Goal: Task Accomplishment & Management: Manage account settings

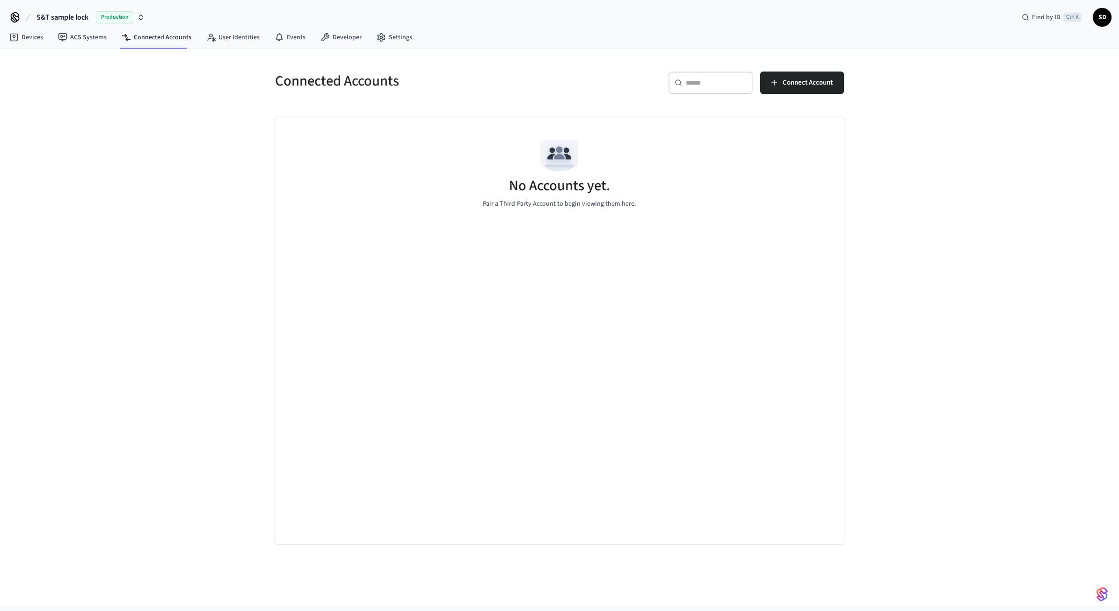
click at [952, 171] on div "Connected Accounts ​ ​ Connect Account No Accounts yet. Pair a Third-Party Acco…" at bounding box center [559, 327] width 1119 height 557
click at [75, 14] on span "S&T sample lock" at bounding box center [62, 17] width 52 height 11
click at [51, 95] on span "[PERSON_NAME] Sandbox" at bounding box center [50, 95] width 72 height 9
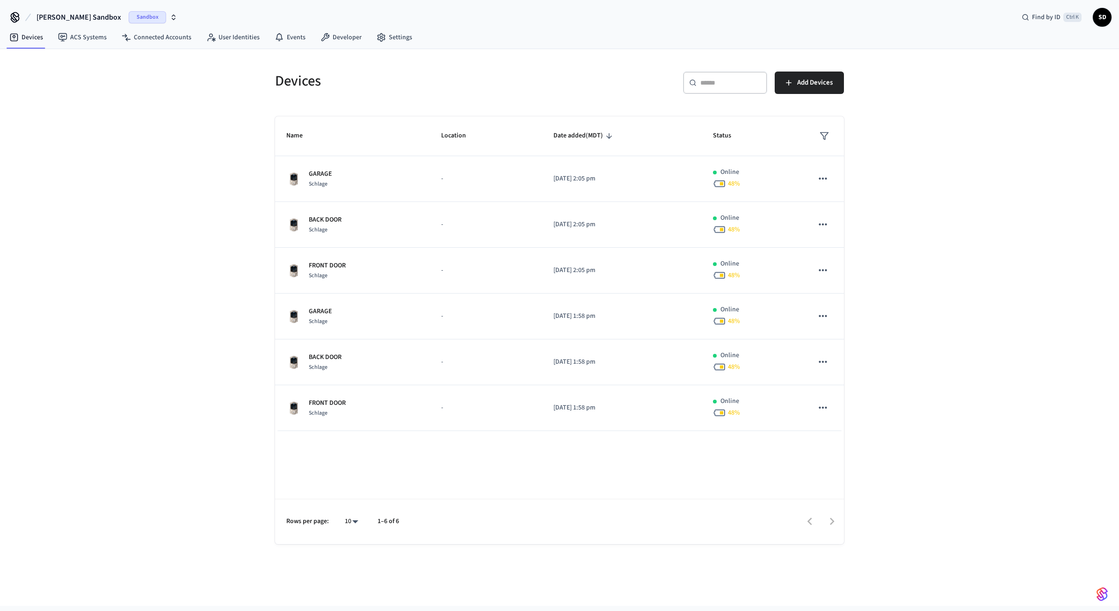
click at [969, 255] on div "Devices ​ ​ Add Devices Name Location Date added (MDT) Status GARAGE Schlage - …" at bounding box center [559, 327] width 1119 height 557
click at [1012, 219] on div "Devices ​ ​ Add Devices Name Location Date added (MDT) Status GARAGE Schlage - …" at bounding box center [559, 327] width 1119 height 557
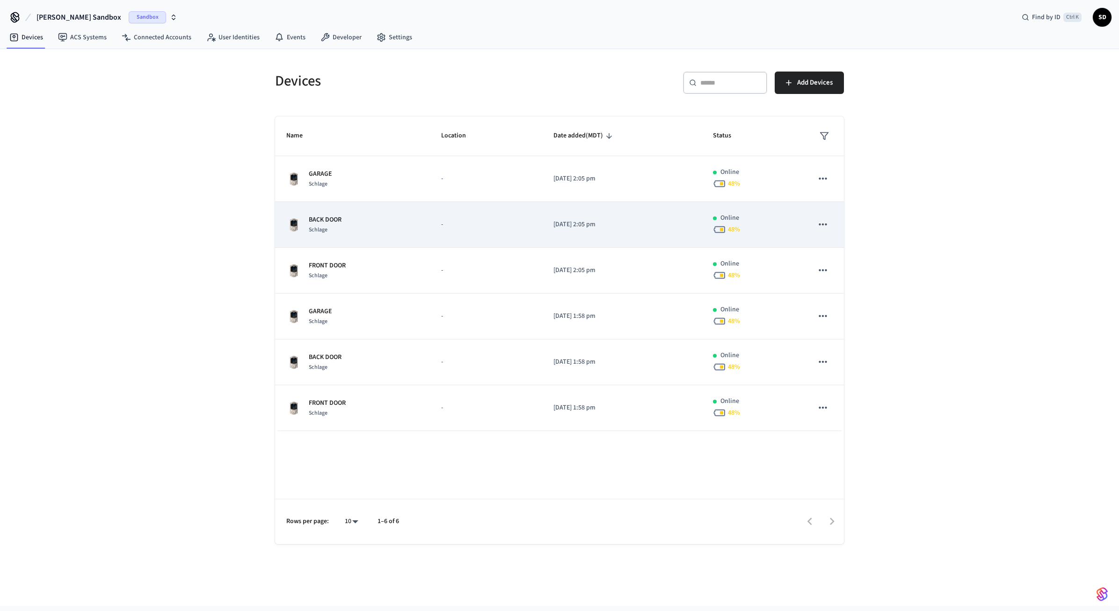
click at [368, 225] on div "BACK DOOR Schlage" at bounding box center [352, 225] width 132 height 20
click at [399, 231] on div "BACK DOOR Schlage" at bounding box center [352, 225] width 132 height 20
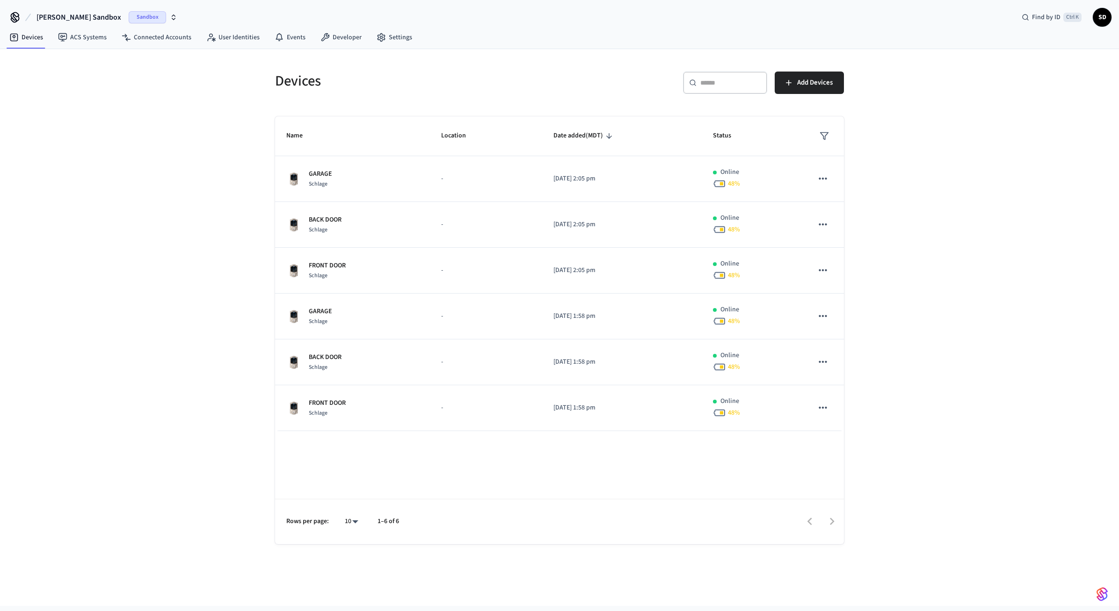
click at [177, 153] on div "Devices ​ ​ Add Devices Name Location Date added (MDT) Status GARAGE Schlage - …" at bounding box center [559, 327] width 1119 height 557
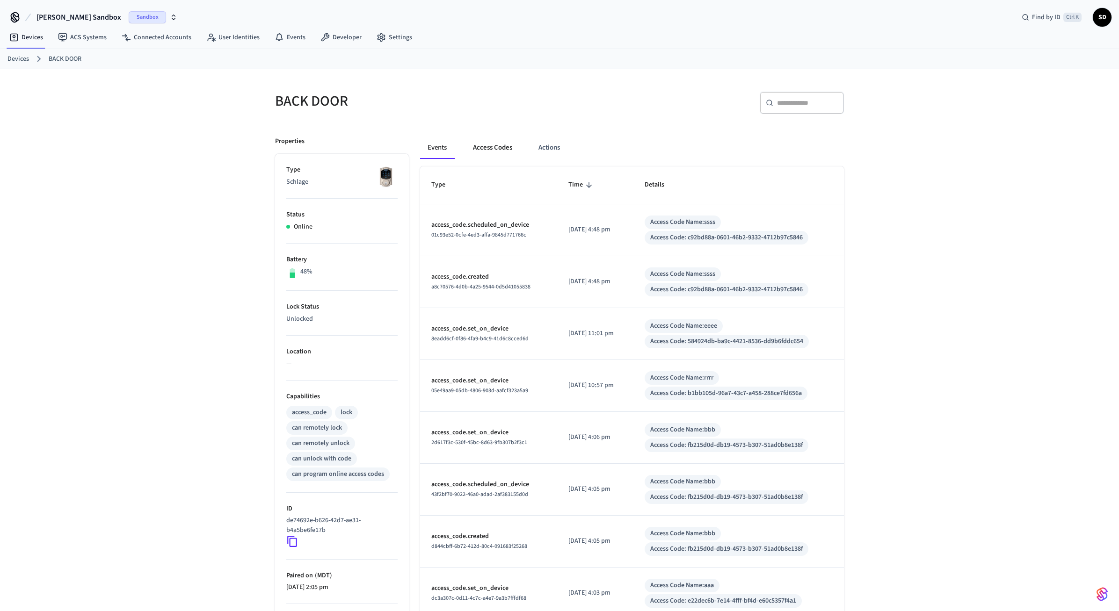
click at [494, 144] on button "Access Codes" at bounding box center [492, 148] width 54 height 22
